Goal: Information Seeking & Learning: Compare options

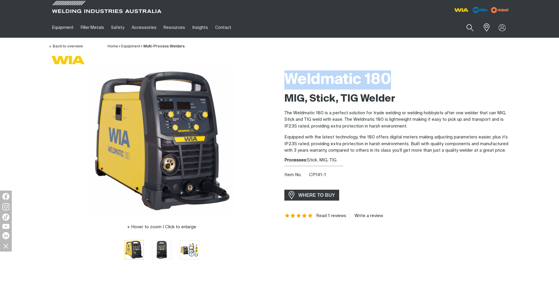
drag, startPoint x: 400, startPoint y: 72, endPoint x: 289, endPoint y: 78, distance: 111.4
click at [289, 78] on h1 "Weldmatic 180" at bounding box center [398, 79] width 226 height 19
copy h1 "Weldmatic 180"
drag, startPoint x: 467, startPoint y: 23, endPoint x: 466, endPoint y: 33, distance: 9.5
click at [467, 23] on button "Search products" at bounding box center [470, 27] width 24 height 17
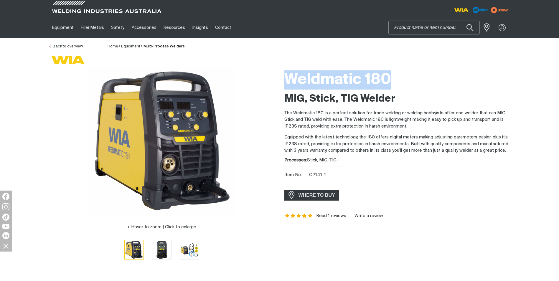
click at [416, 27] on input "Search" at bounding box center [434, 27] width 91 height 13
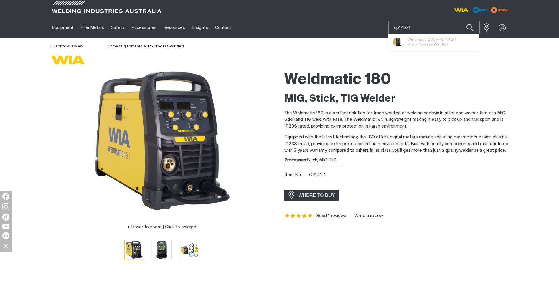
click at [460, 21] on button "Search products" at bounding box center [470, 28] width 20 height 14
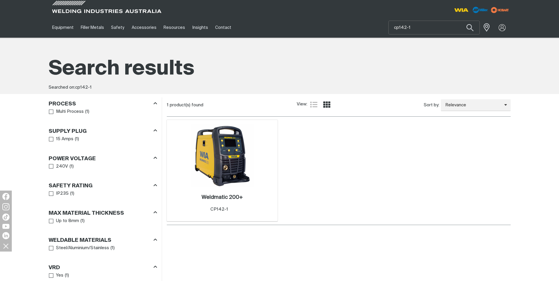
click at [250, 158] on img at bounding box center [222, 155] width 63 height 63
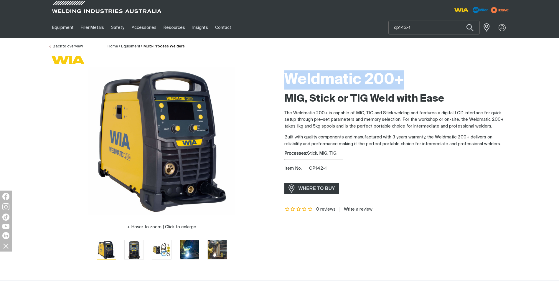
drag, startPoint x: 413, startPoint y: 82, endPoint x: 290, endPoint y: 77, distance: 123.3
click at [290, 77] on h1 "Weldmatic 200+" at bounding box center [398, 79] width 226 height 19
copy h1 "Weldmatic 200+"
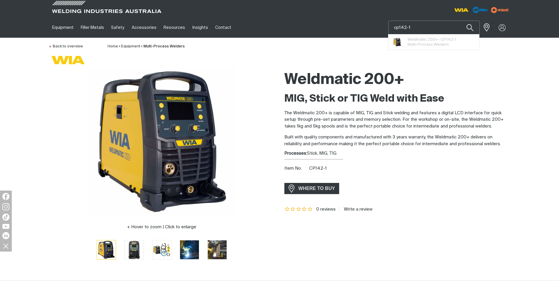
drag, startPoint x: 424, startPoint y: 22, endPoint x: 305, endPoint y: 41, distance: 120.8
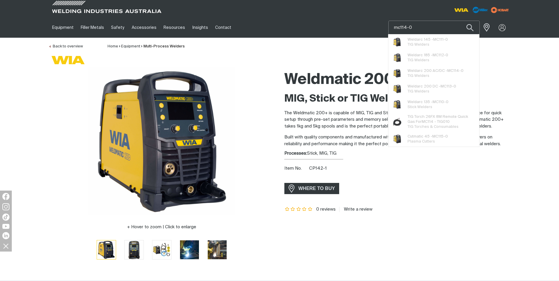
click at [460, 21] on button "Search products" at bounding box center [470, 28] width 20 height 14
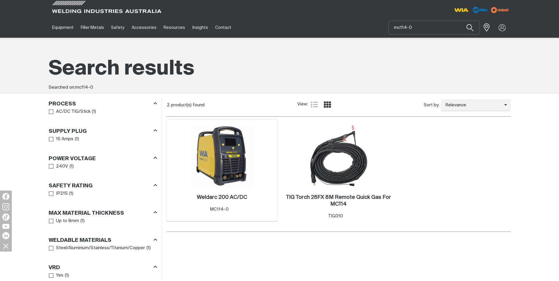
click at [211, 166] on img at bounding box center [222, 155] width 63 height 63
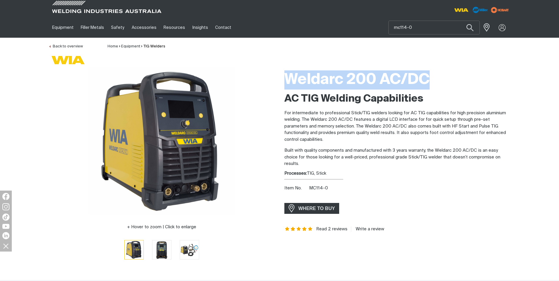
drag, startPoint x: 443, startPoint y: 73, endPoint x: 290, endPoint y: 73, distance: 152.5
click at [290, 73] on h1 "Weldarc 200 AC/DC" at bounding box center [398, 79] width 226 height 19
drag, startPoint x: 290, startPoint y: 73, endPoint x: 289, endPoint y: 83, distance: 9.8
copy h1 "Weldarc 200 AC/DC"
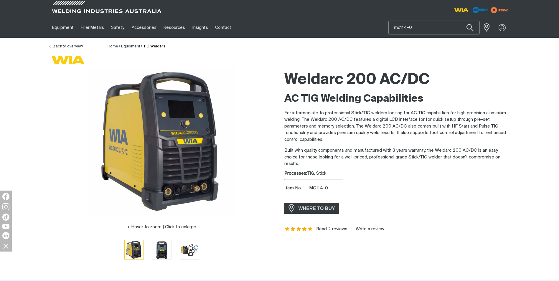
click at [305, 30] on div "Equipment Stick Welders TIG Welders MIG Welders Multi-Process Welders Engine Dr…" at bounding box center [280, 27] width 462 height 20
type input "mc110-0"
click at [460, 21] on button "Search products" at bounding box center [470, 28] width 20 height 14
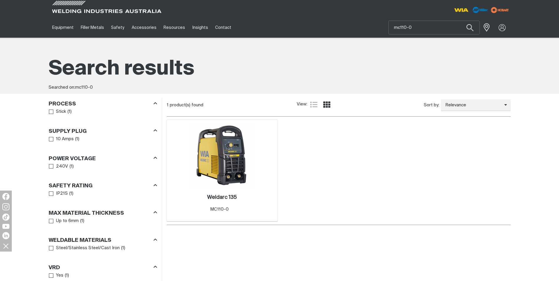
click at [219, 148] on img at bounding box center [222, 155] width 63 height 63
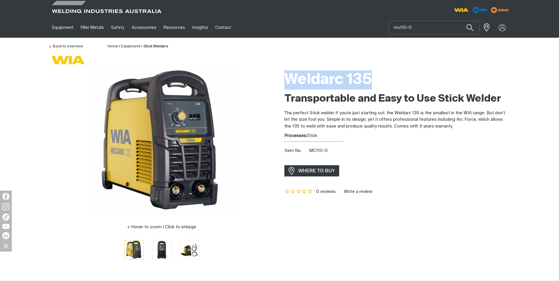
drag, startPoint x: 386, startPoint y: 83, endPoint x: 289, endPoint y: 80, distance: 97.0
click at [289, 80] on h1 "Weldarc 135" at bounding box center [398, 79] width 226 height 19
copy h1 "Weldarc 135"
